Goal: Information Seeking & Learning: Check status

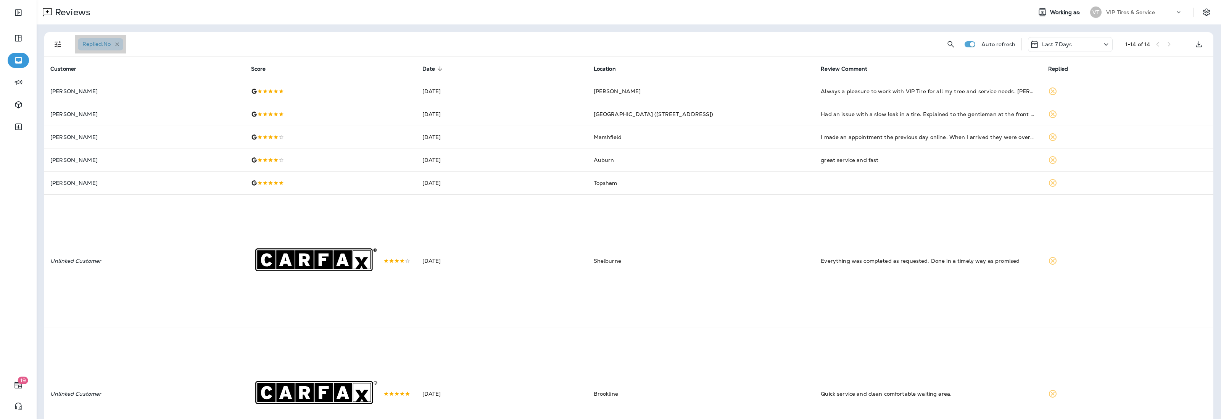
click at [119, 43] on icon "button" at bounding box center [117, 44] width 4 height 4
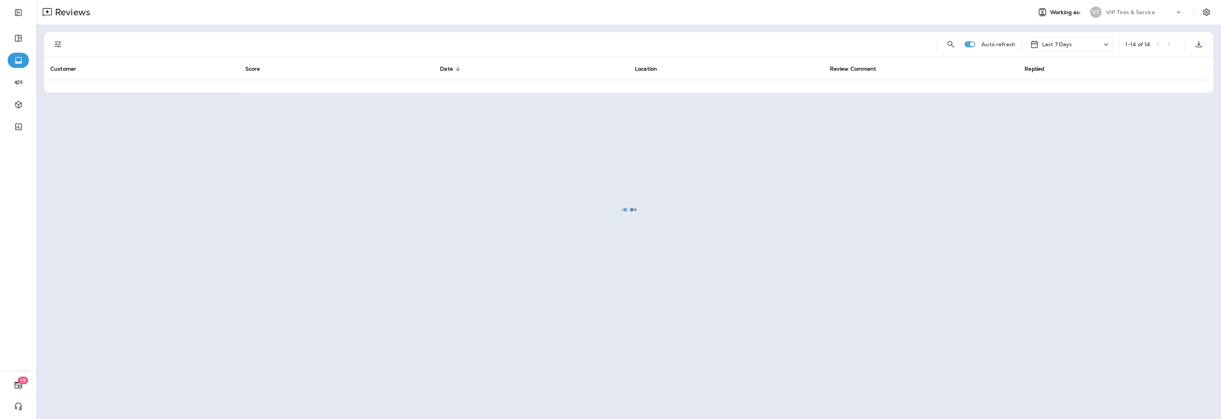
click at [60, 43] on div at bounding box center [628, 209] width 1183 height 417
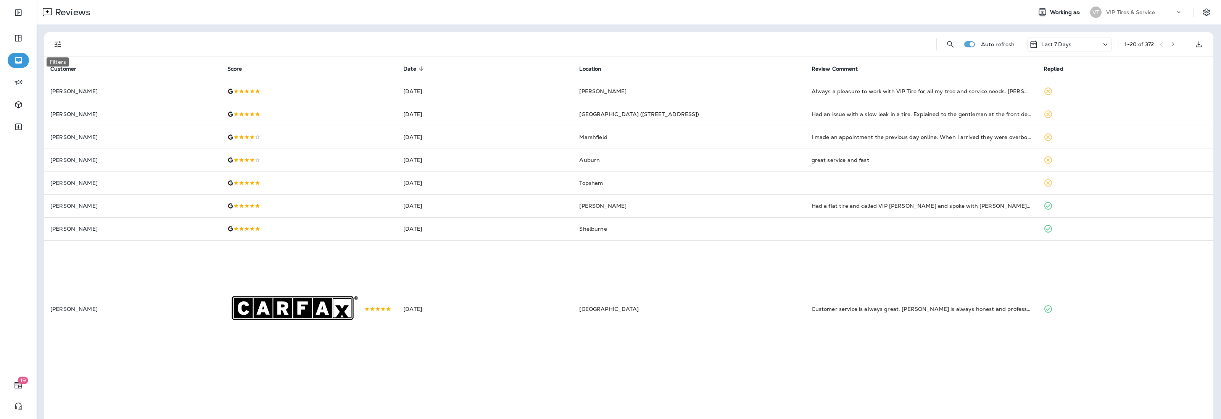
click at [61, 44] on icon "Filters" at bounding box center [57, 44] width 9 height 9
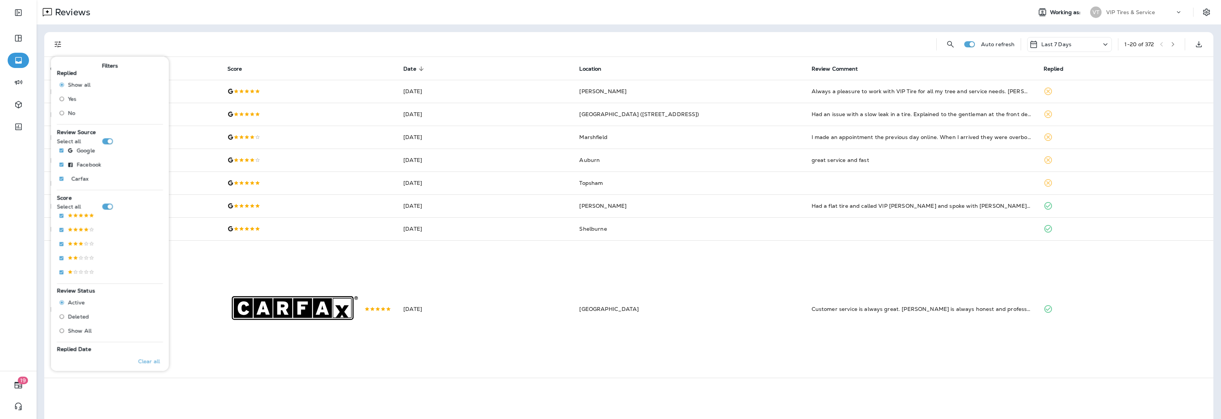
click at [69, 111] on span "No" at bounding box center [71, 113] width 7 height 6
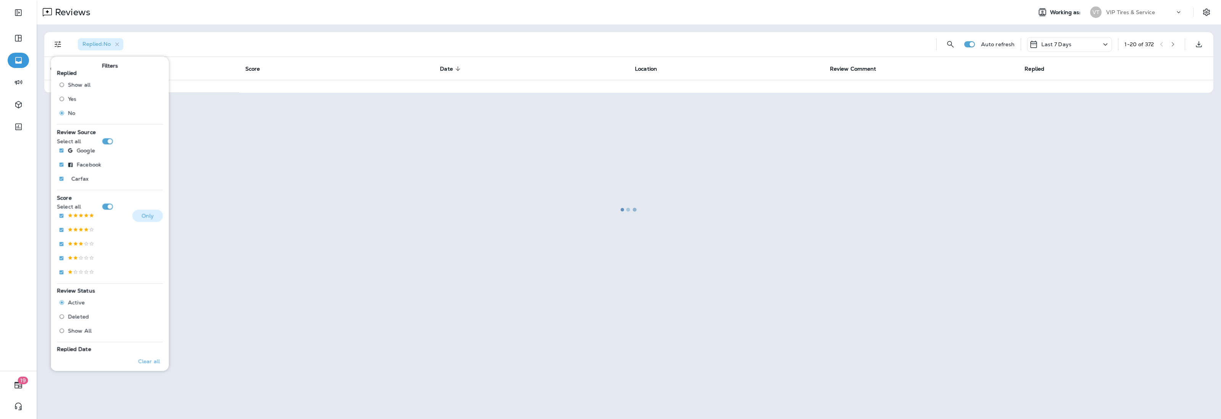
click at [69, 217] on p at bounding box center [81, 216] width 27 height 6
click at [71, 228] on p at bounding box center [81, 230] width 27 height 6
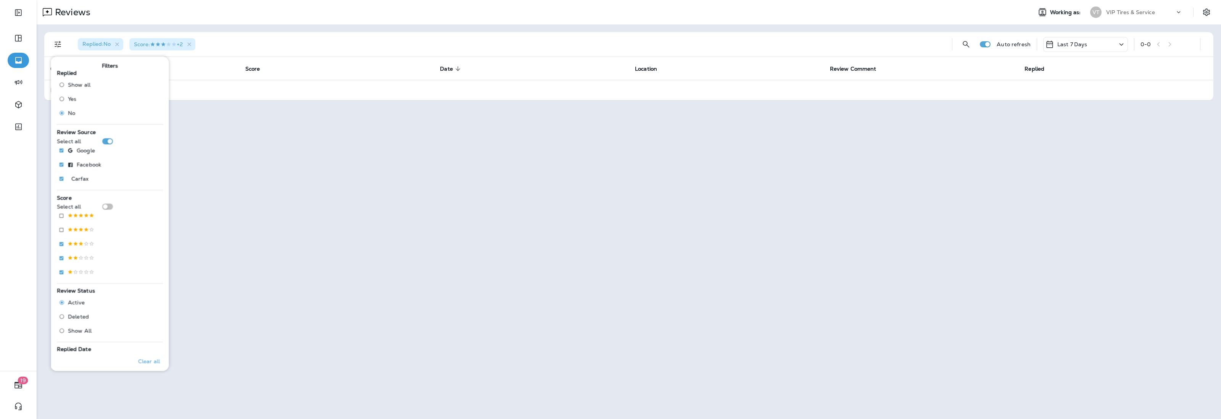
click at [398, 26] on div "Replied : No Score : +2 Auto refresh Last 7 Days 0 - 0 Customer Score Date sort…" at bounding box center [629, 66] width 1184 height 84
